Goal: Task Accomplishment & Management: Complete application form

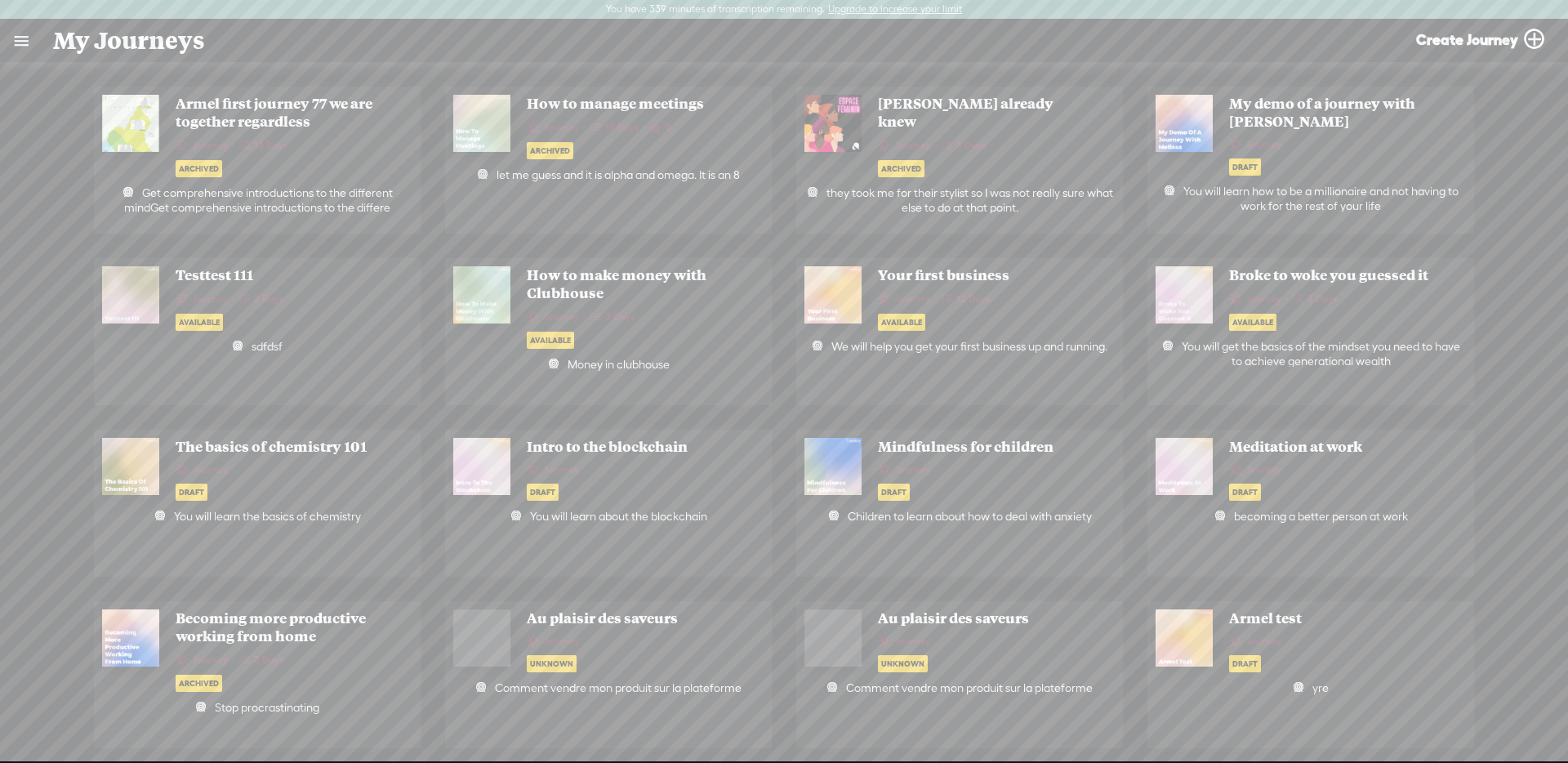
click at [9, 37] on link at bounding box center [21, 41] width 43 height 43
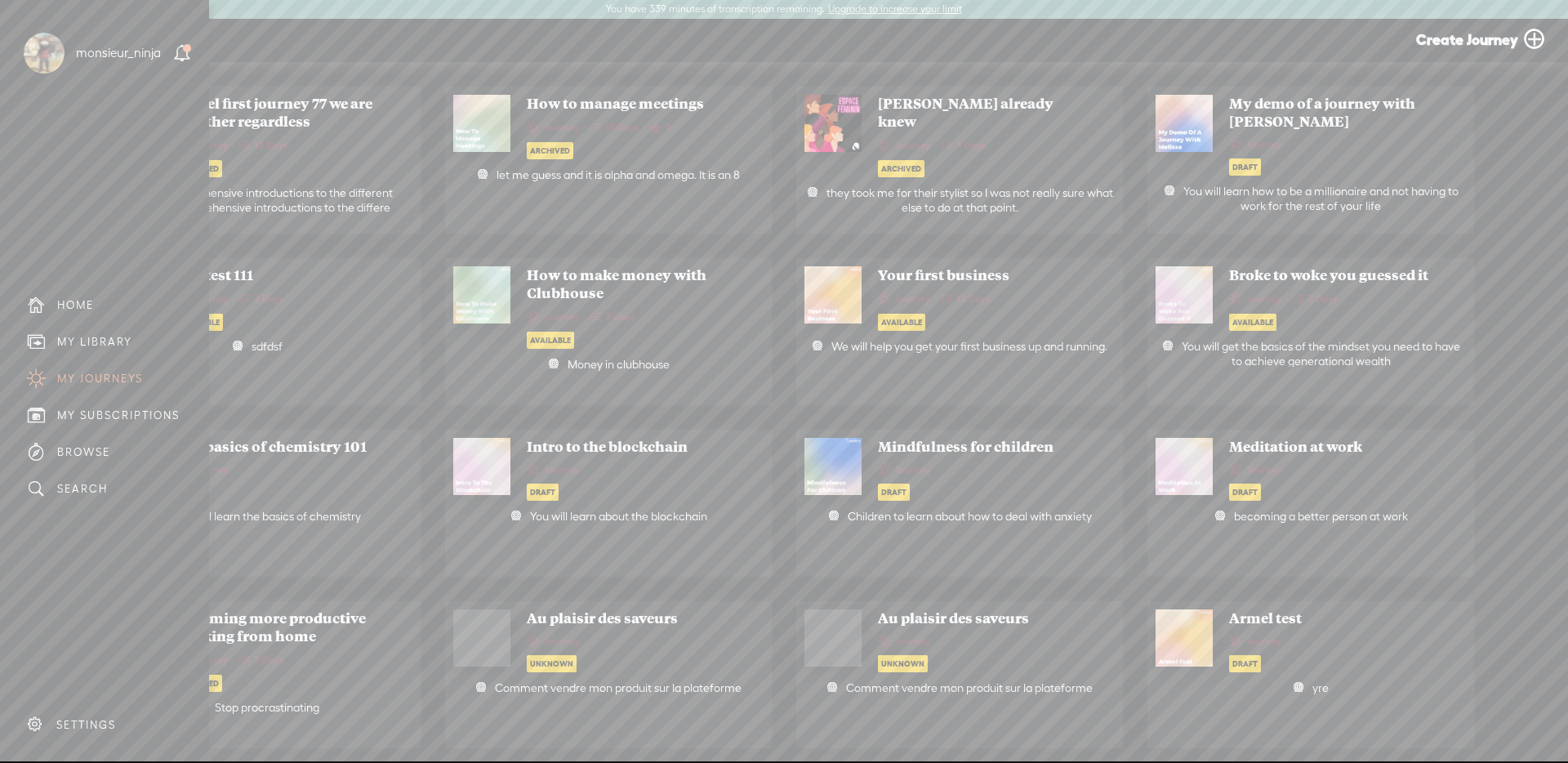
drag, startPoint x: 127, startPoint y: 732, endPoint x: 181, endPoint y: 702, distance: 61.8
click at [127, 732] on div "SETTINGS" at bounding box center [108, 724] width 191 height 49
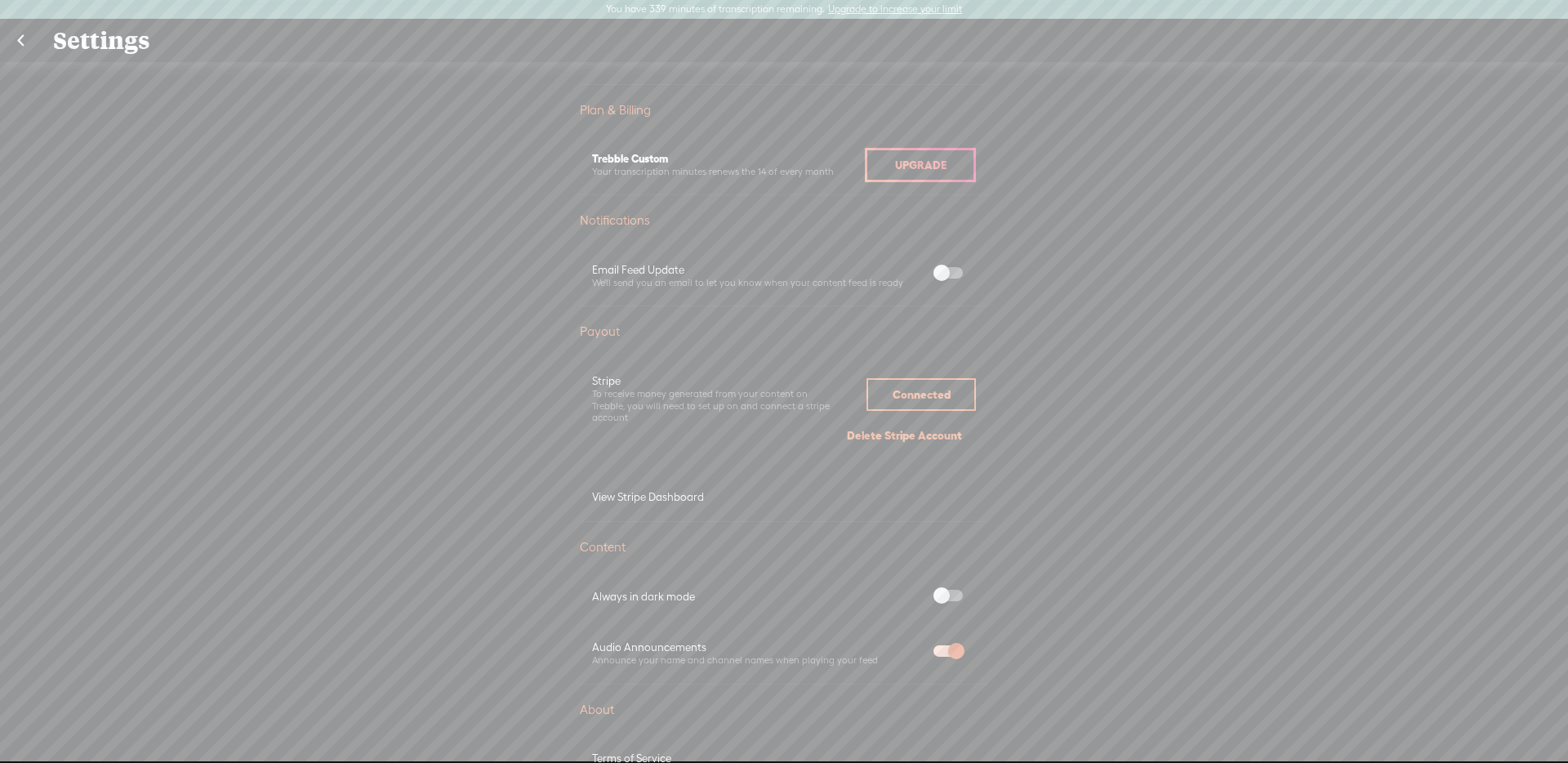
scroll to position [837, 0]
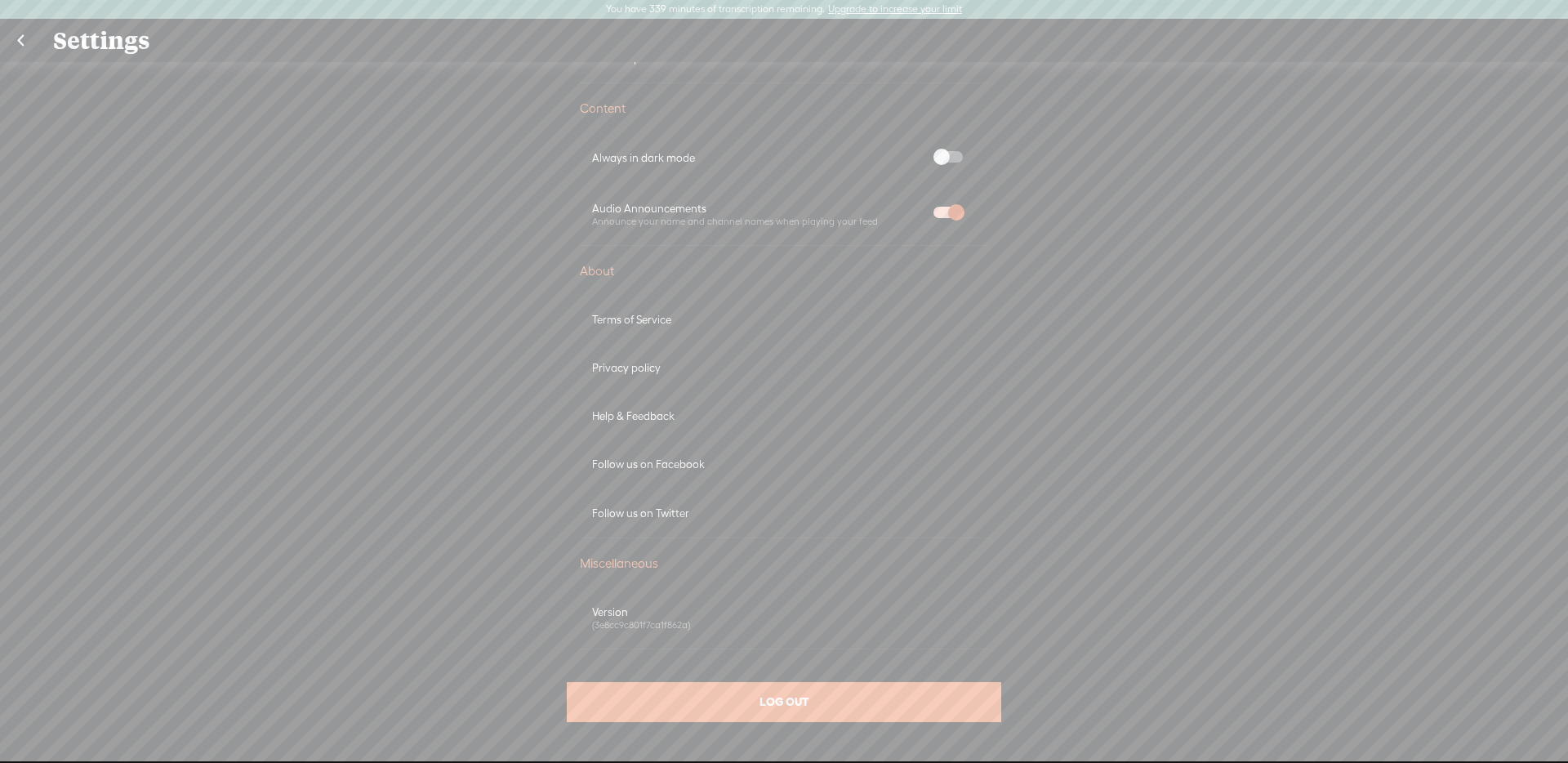
click at [860, 702] on div "LOG OUT" at bounding box center [783, 702] width 434 height 40
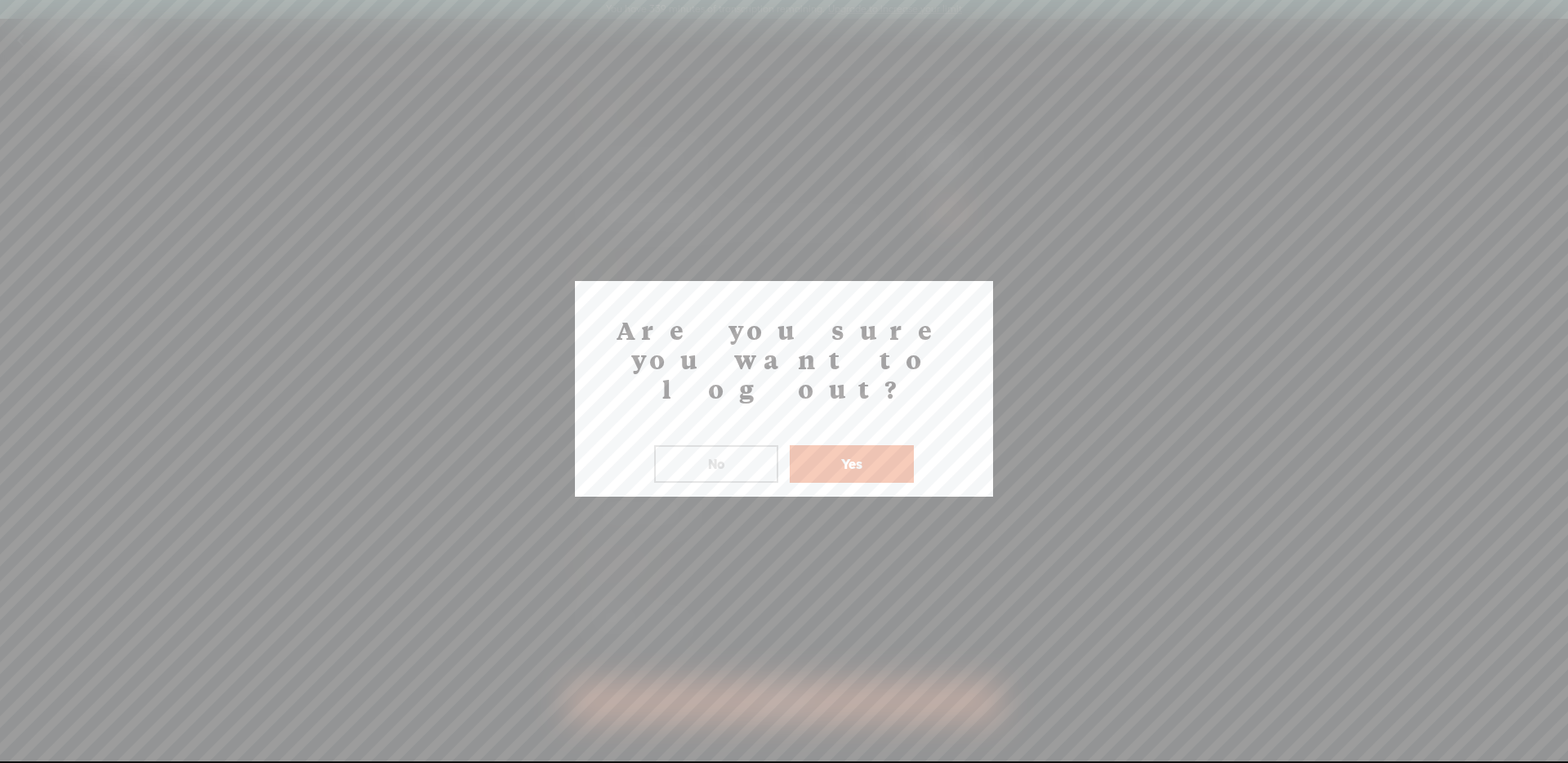
click at [870, 445] on button "Yes" at bounding box center [851, 463] width 124 height 37
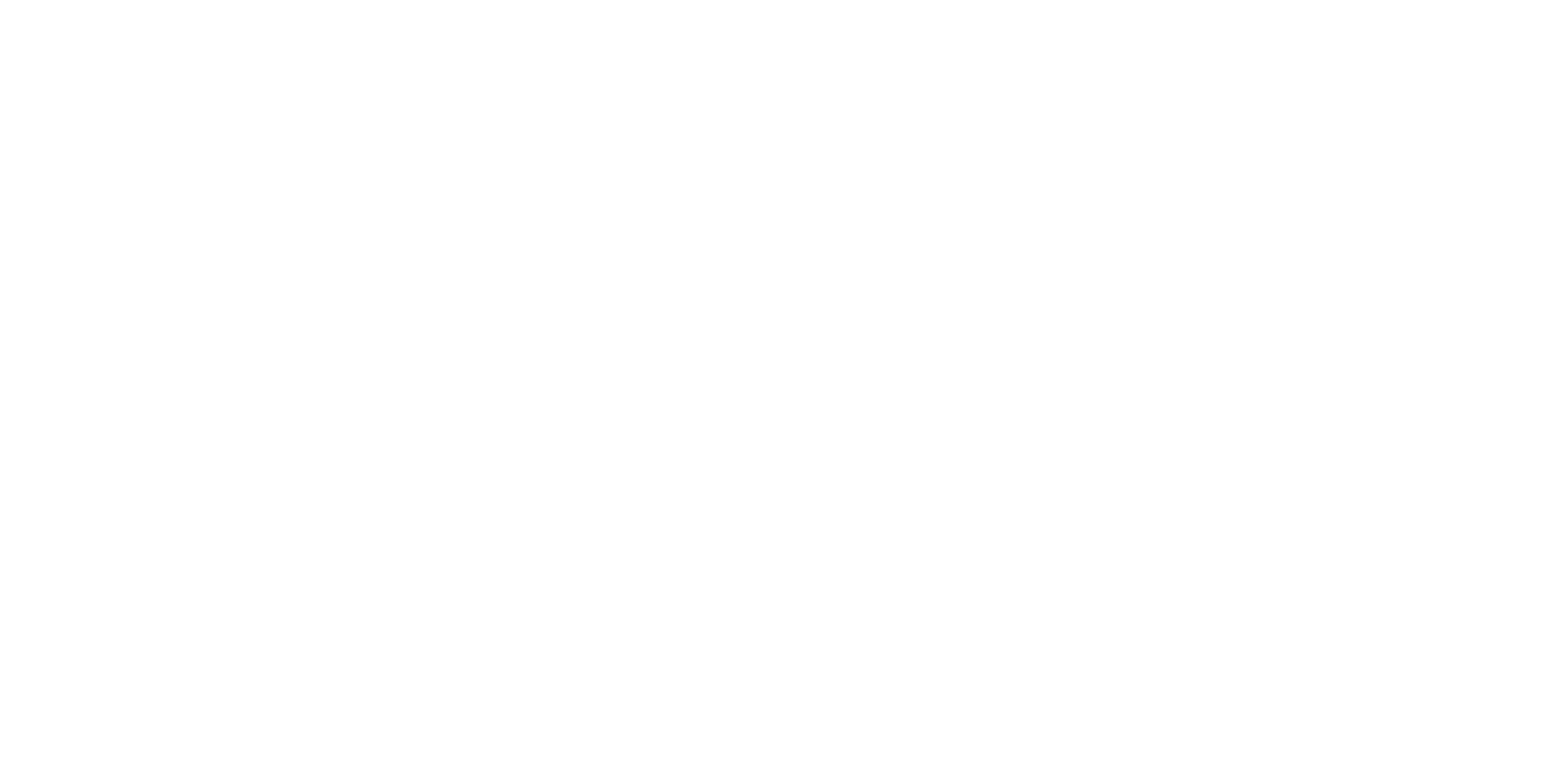
scroll to position [0, 0]
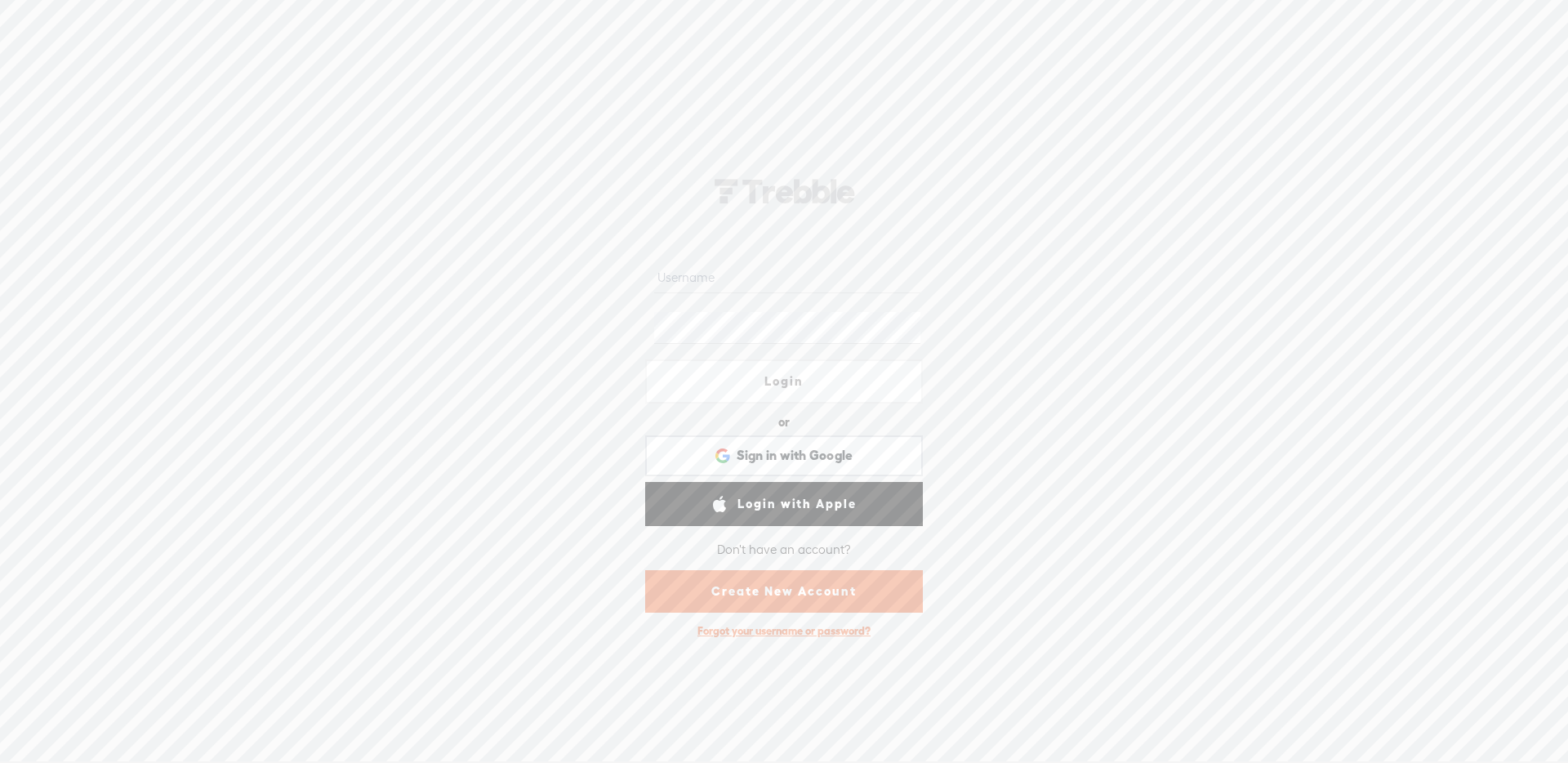
click at [837, 585] on link "Create New Account" at bounding box center [784, 591] width 277 height 43
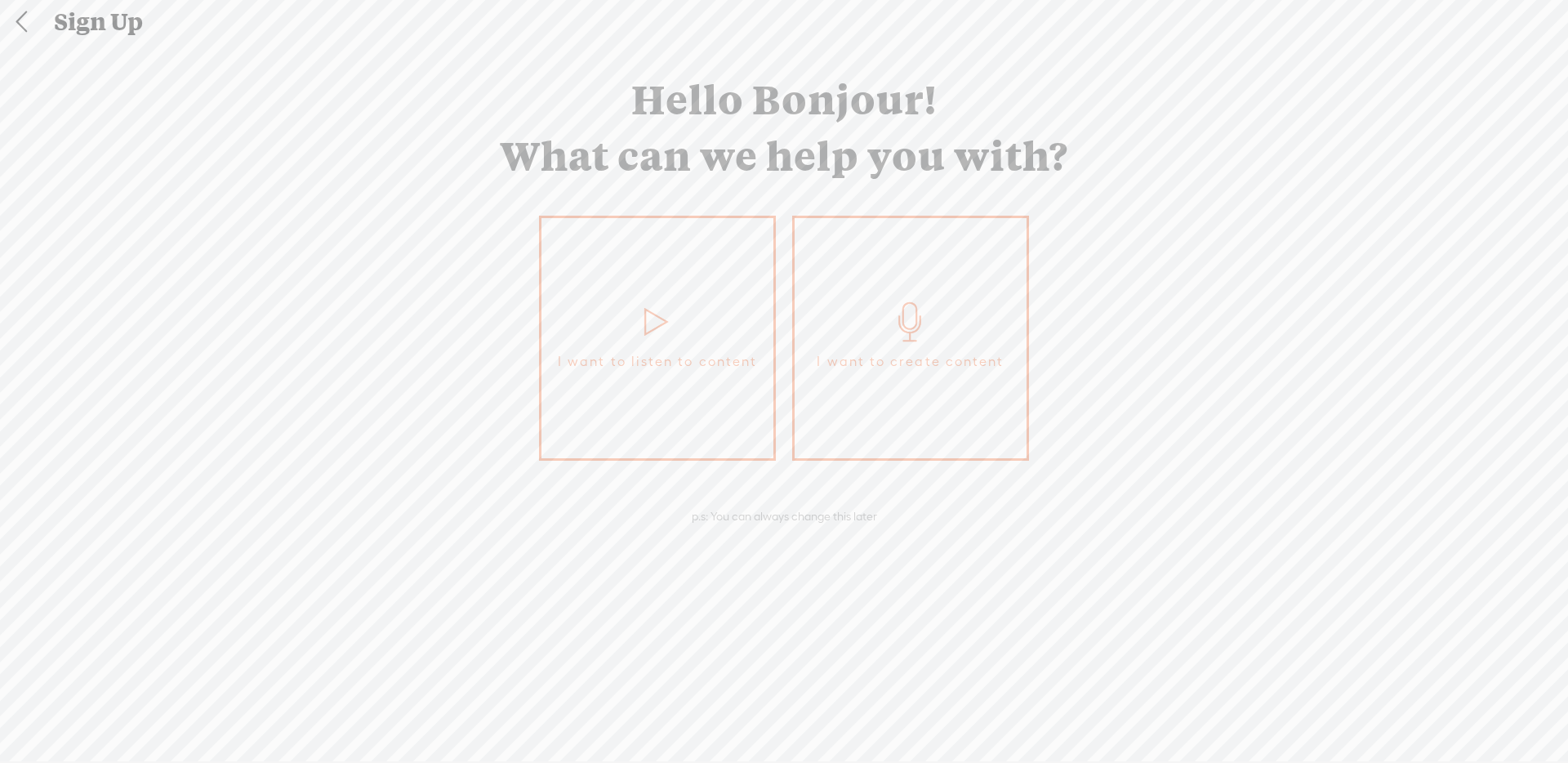
click at [912, 342] on link "I want to create content" at bounding box center [910, 338] width 237 height 245
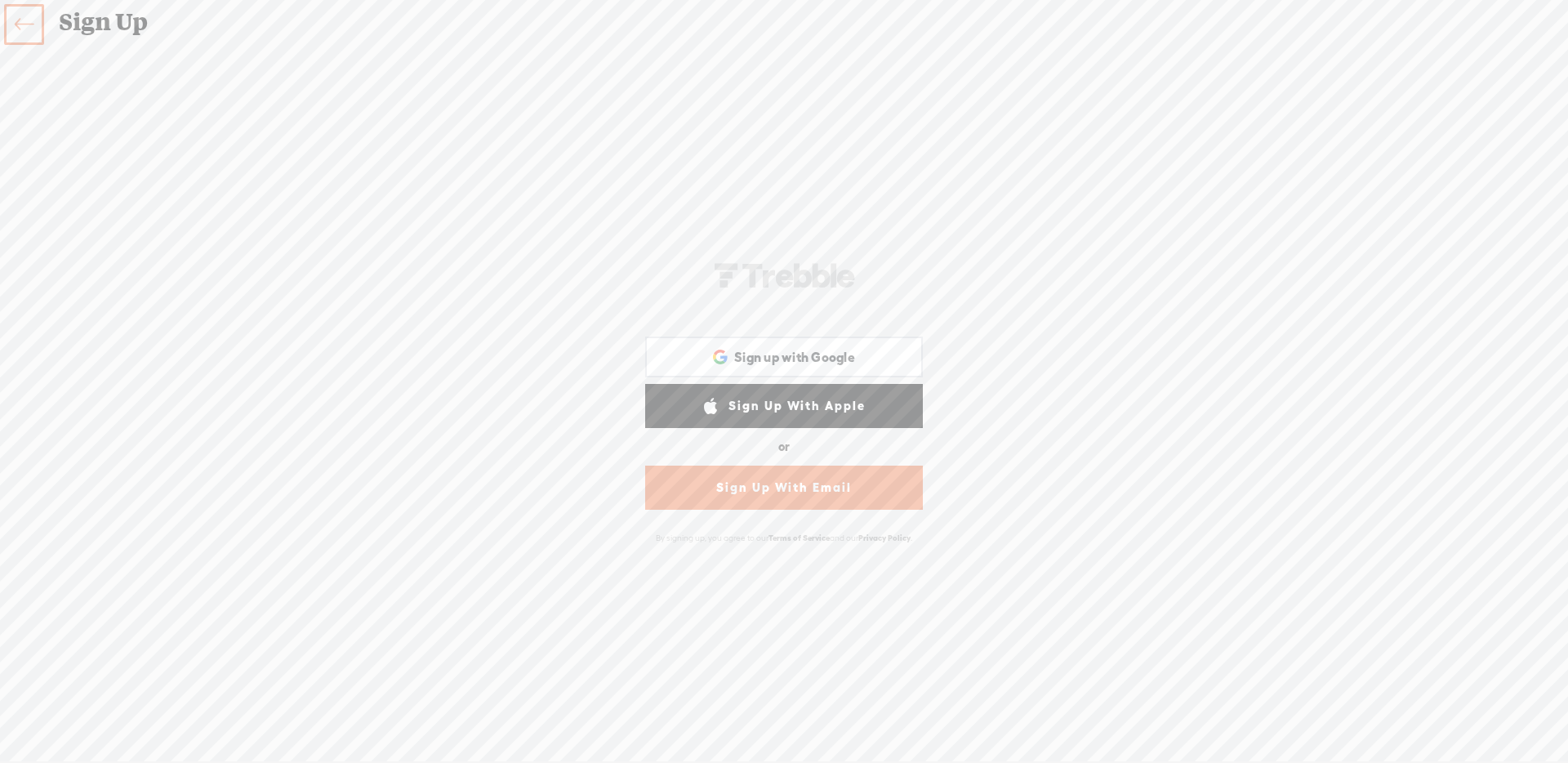
click at [872, 491] on link "Sign Up With Email" at bounding box center [784, 488] width 277 height 44
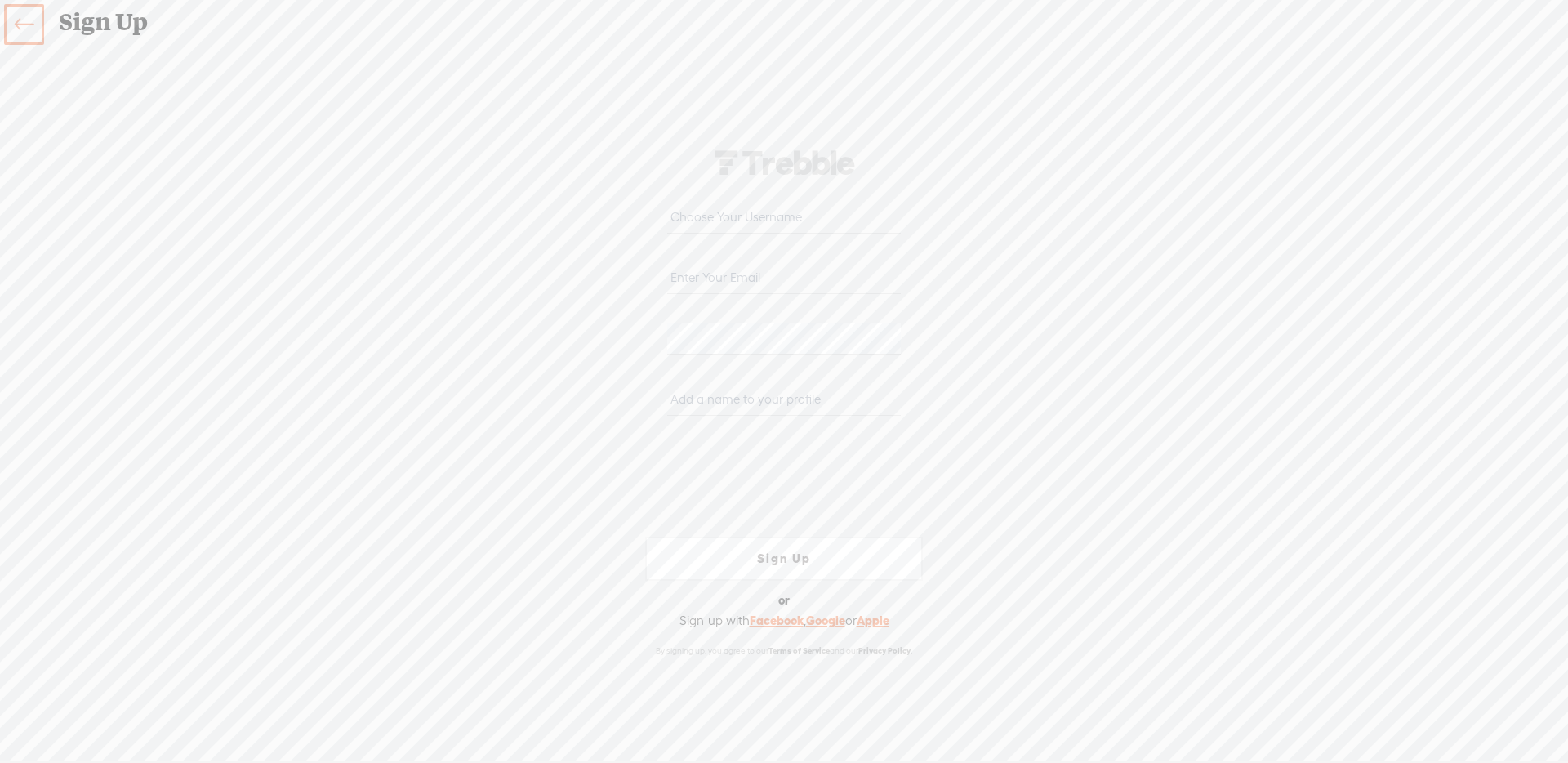
click at [751, 219] on input "text" at bounding box center [783, 217] width 233 height 32
type input "armelbeaudry+sept3@gmail.com"
click at [794, 273] on input "email" at bounding box center [783, 277] width 233 height 32
paste input "armelbeaudry+sept3@gmail.com"
type input "armelbeaudry+sept3@gmail.com"
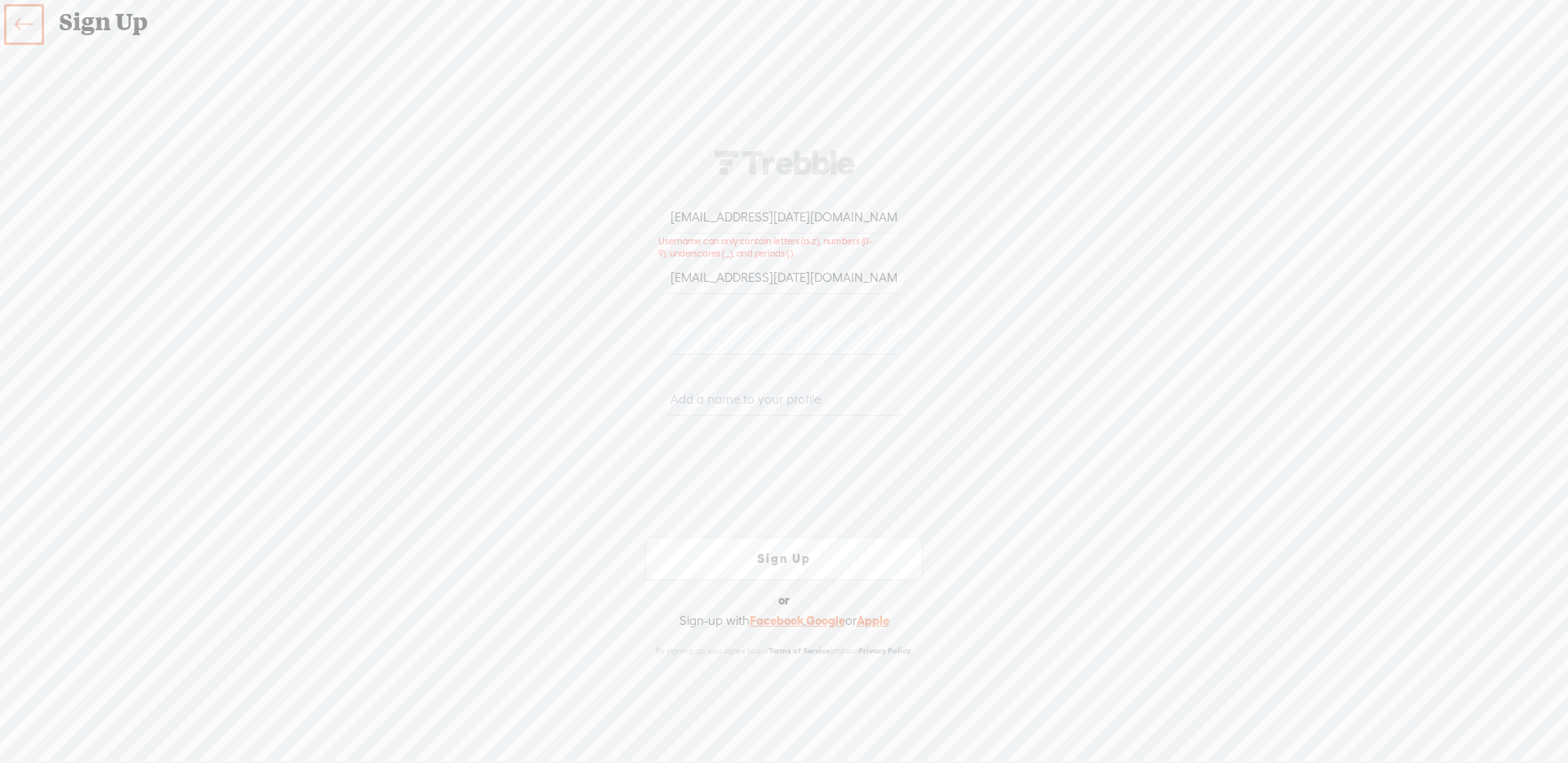
drag, startPoint x: 862, startPoint y: 220, endPoint x: 567, endPoint y: 201, distance: 295.6
click at [567, 201] on div "Your content channel is ready! Create an account to finish the set up armelbeau…" at bounding box center [784, 402] width 857 height 681
type input "armelsep3"
type input "armel sep3"
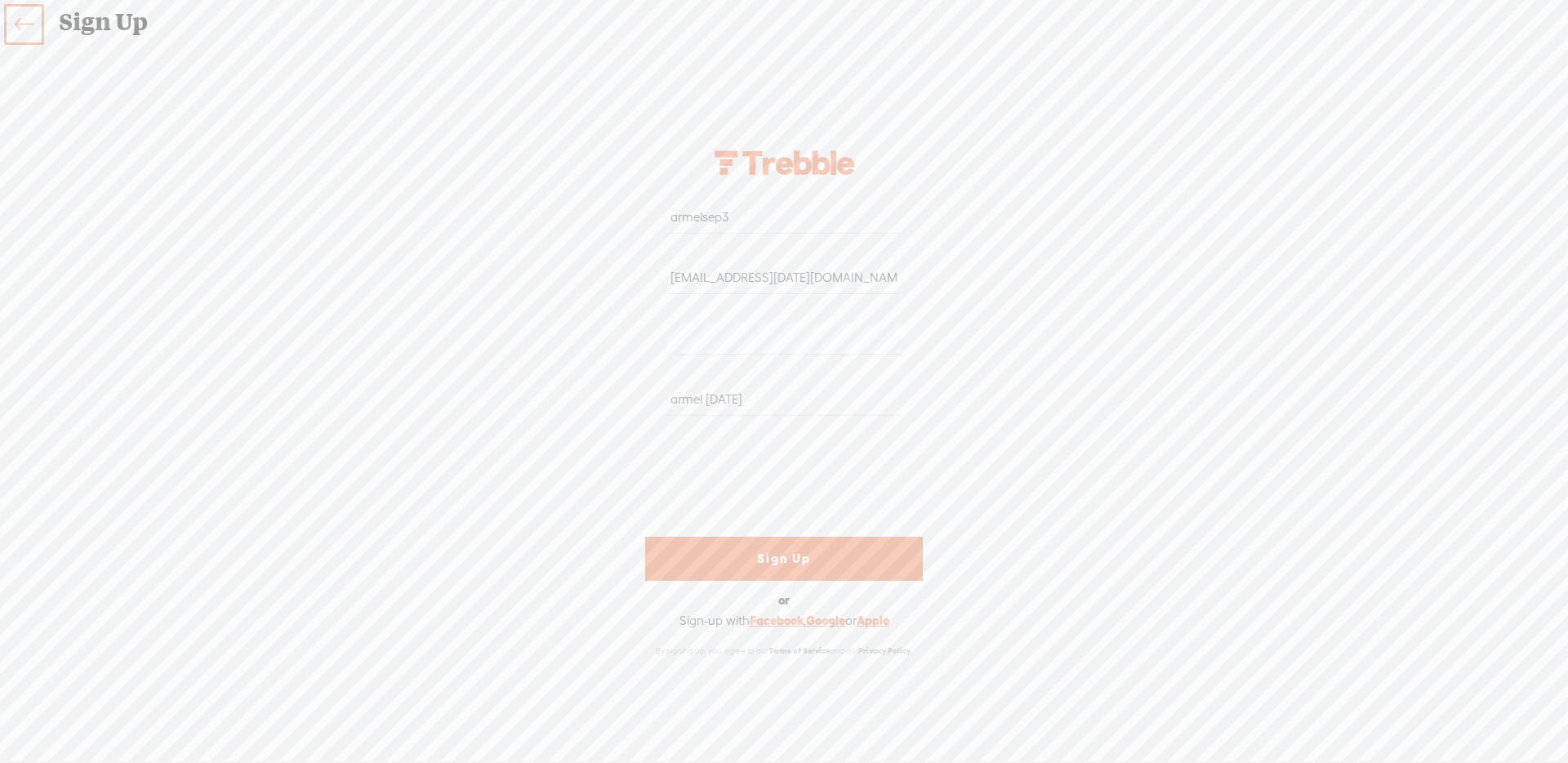
click at [807, 566] on link "Sign Up" at bounding box center [784, 558] width 277 height 44
